Goal: Navigation & Orientation: Find specific page/section

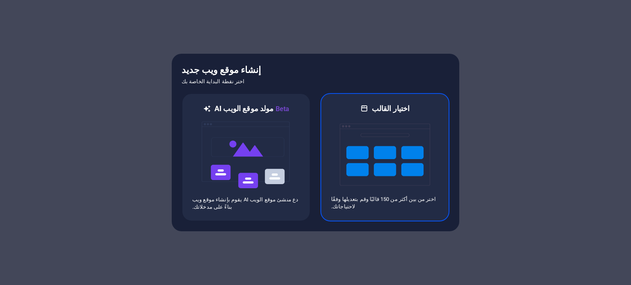
click at [353, 178] on img at bounding box center [385, 155] width 90 height 82
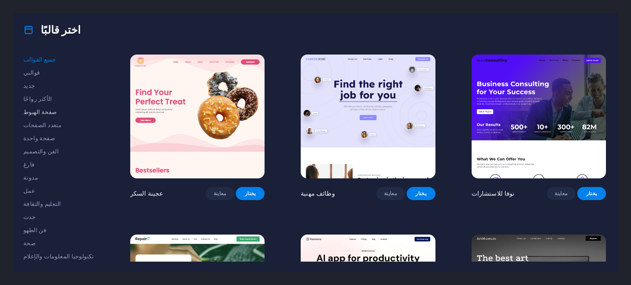
click at [45, 112] on font "صفحة الهبوط" at bounding box center [39, 112] width 33 height 7
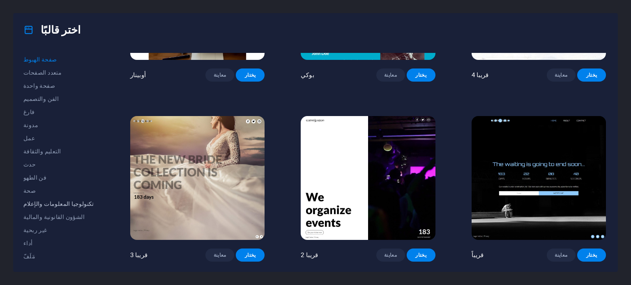
scroll to position [50, 0]
click at [55, 203] on font "تكنولوجيا المعلومات والإعلام" at bounding box center [58, 206] width 71 height 7
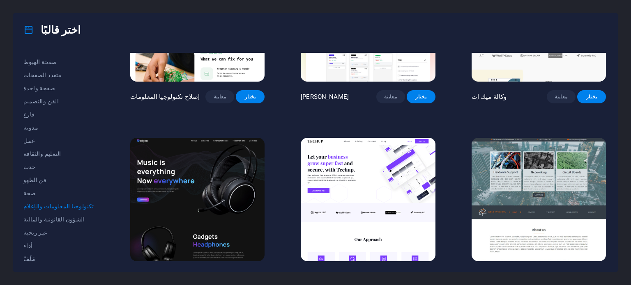
scroll to position [164, 0]
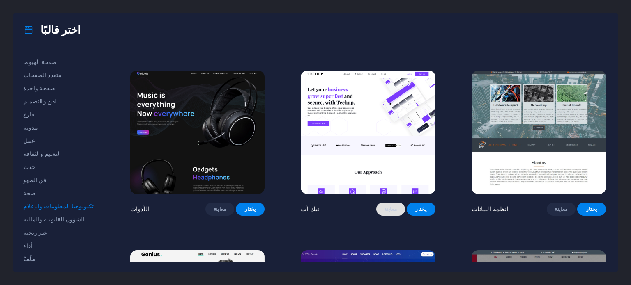
click at [388, 212] on font "معاينة" at bounding box center [390, 210] width 13 height 6
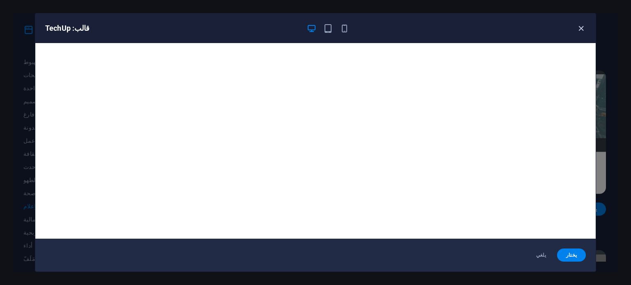
click at [577, 28] on icon "button" at bounding box center [580, 28] width 9 height 9
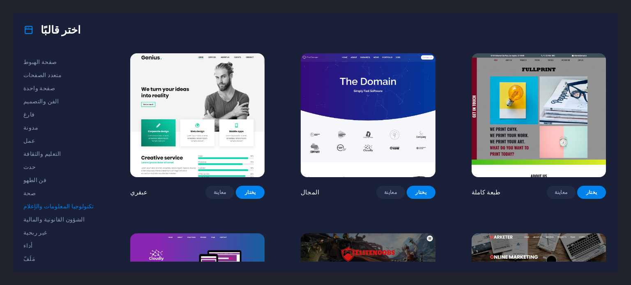
scroll to position [370, 0]
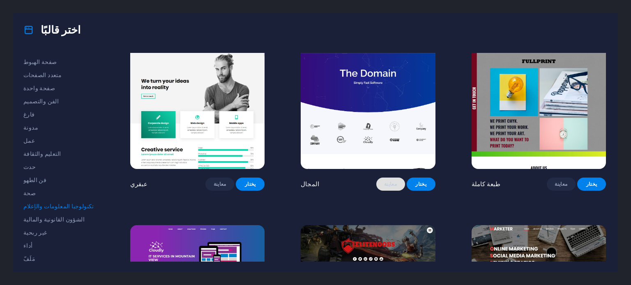
click at [383, 188] on span "معاينة" at bounding box center [391, 184] width 16 height 7
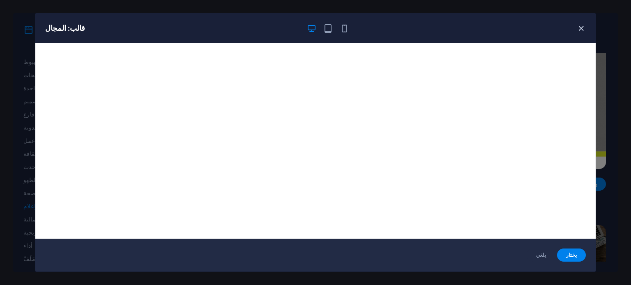
click at [578, 28] on icon "button" at bounding box center [580, 28] width 9 height 9
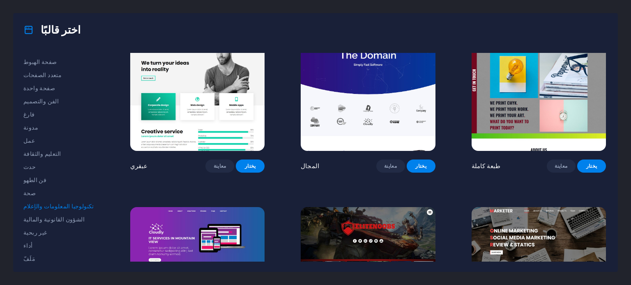
scroll to position [493, 0]
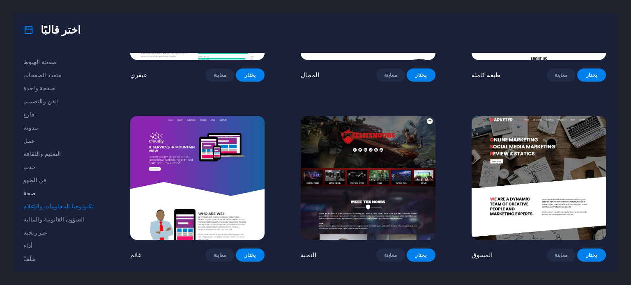
click at [34, 190] on span "صحة" at bounding box center [58, 193] width 71 height 7
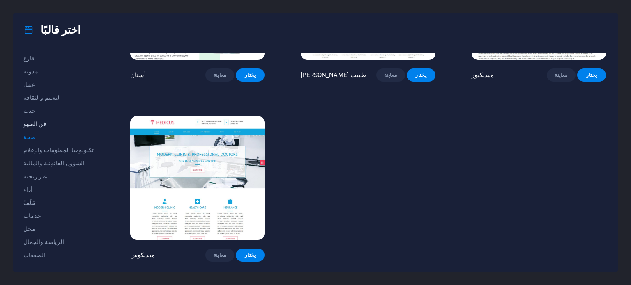
scroll to position [132, 0]
click at [42, 208] on button "محل" at bounding box center [58, 203] width 71 height 13
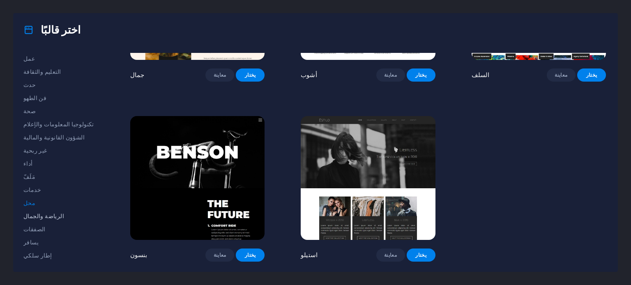
click at [46, 215] on font "الرياضة والجمال" at bounding box center [43, 216] width 41 height 7
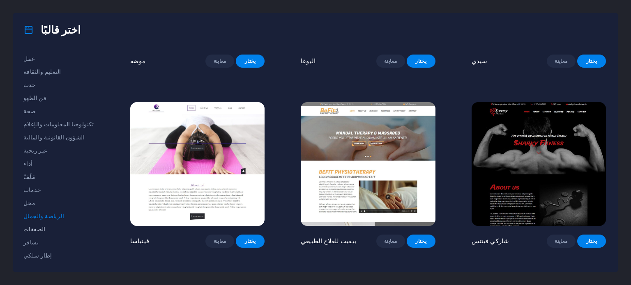
click at [40, 227] on span "الصفقات" at bounding box center [58, 229] width 71 height 7
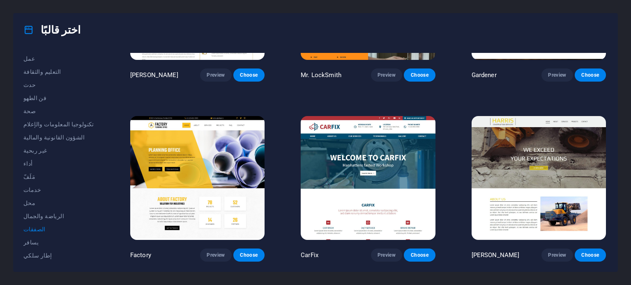
scroll to position [311, 0]
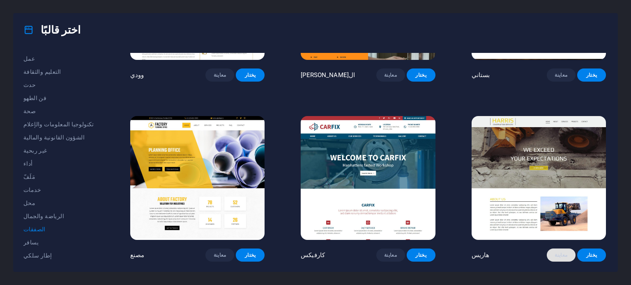
click at [558, 254] on font "معاينة" at bounding box center [560, 256] width 13 height 6
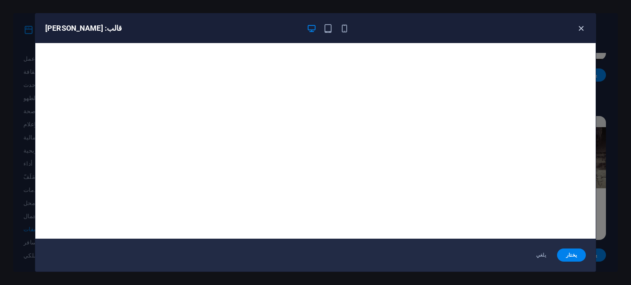
click at [582, 30] on icon "button" at bounding box center [580, 28] width 9 height 9
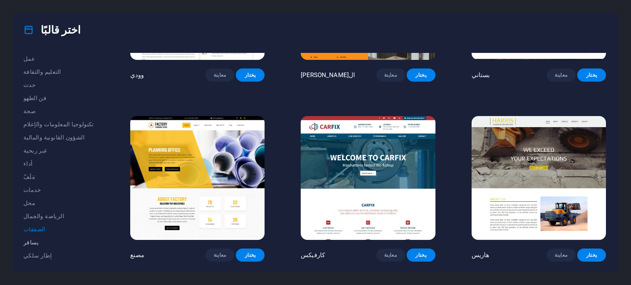
click at [44, 240] on span "يسافر" at bounding box center [58, 242] width 71 height 7
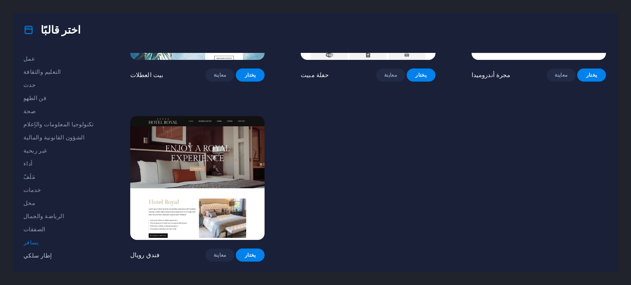
click at [39, 255] on font "إطار سلكي" at bounding box center [37, 256] width 29 height 7
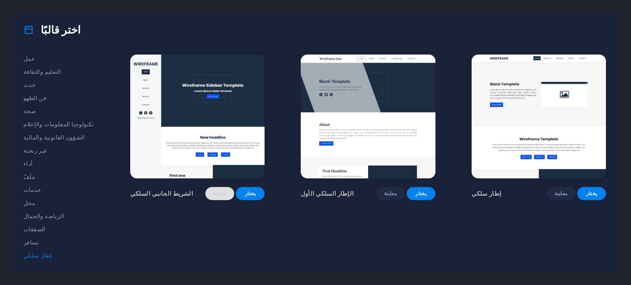
click at [214, 195] on font "معاينة" at bounding box center [220, 194] width 13 height 6
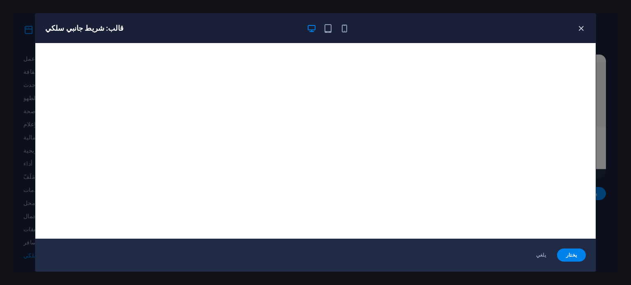
click at [578, 26] on icon "button" at bounding box center [580, 28] width 9 height 9
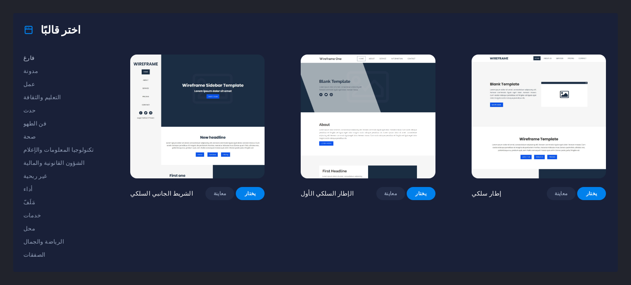
scroll to position [9, 0]
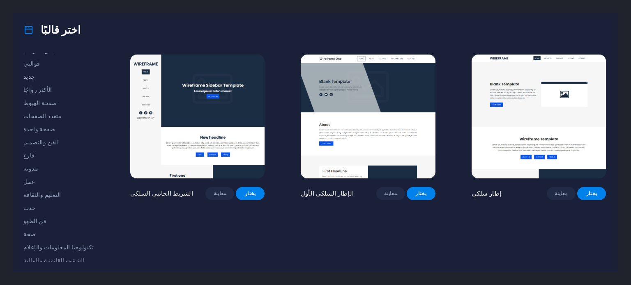
click at [33, 71] on button "جديد" at bounding box center [58, 76] width 71 height 13
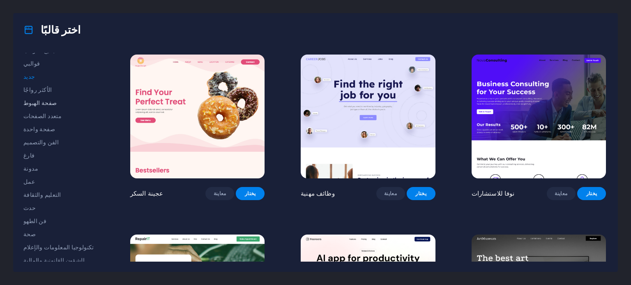
click at [46, 100] on font "صفحة الهبوط" at bounding box center [39, 103] width 33 height 7
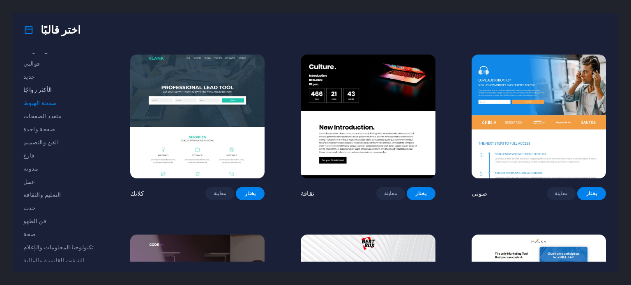
click at [43, 90] on font "الأكثر رواجًا" at bounding box center [37, 90] width 29 height 7
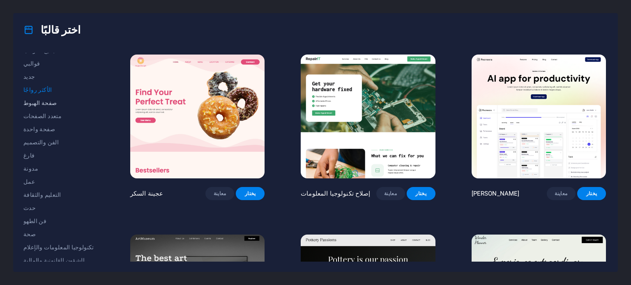
click at [41, 98] on button "صفحة الهبوط" at bounding box center [58, 103] width 71 height 13
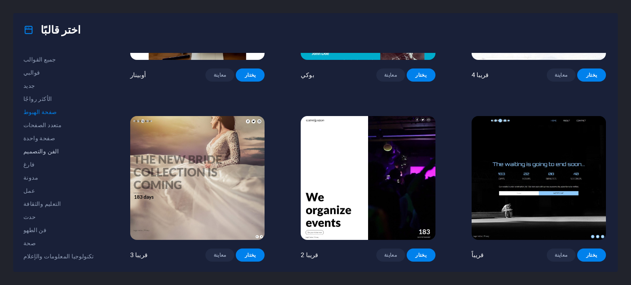
scroll to position [0, 0]
click at [50, 128] on font "متعدد الصفحات" at bounding box center [42, 125] width 38 height 7
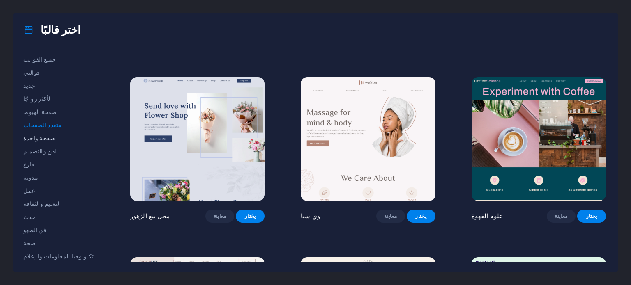
click at [43, 138] on font "صفحة واحدة" at bounding box center [39, 138] width 32 height 7
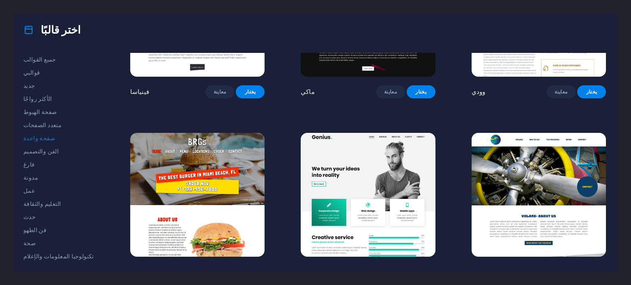
scroll to position [1993, 0]
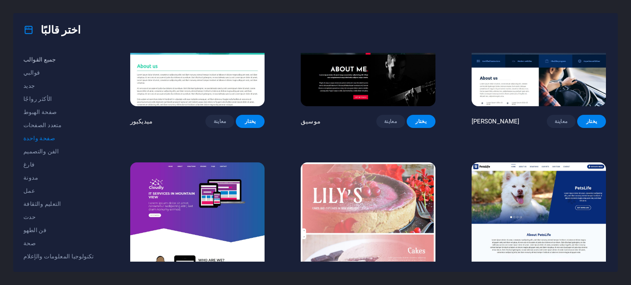
click at [49, 60] on span "جميع القوالب" at bounding box center [58, 59] width 71 height 7
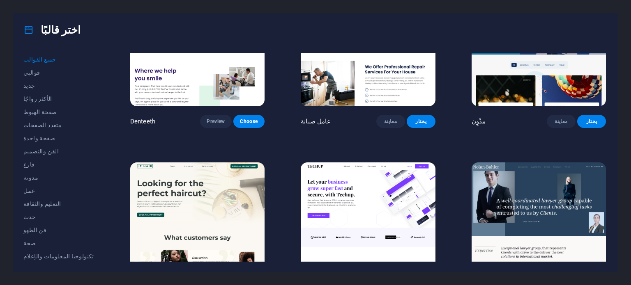
scroll to position [6460, 0]
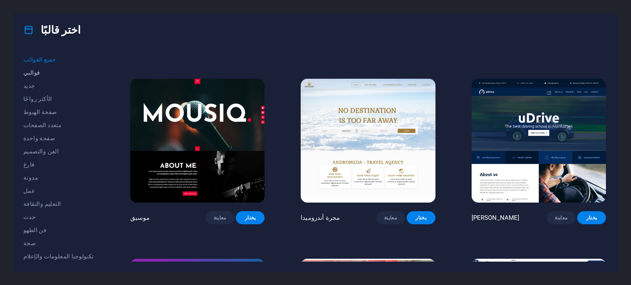
click at [40, 73] on span "قوالبي" at bounding box center [58, 72] width 71 height 7
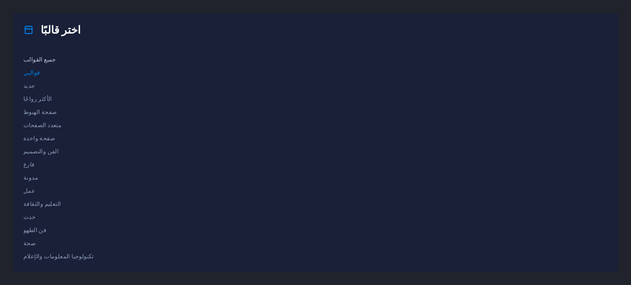
click at [40, 57] on font "جميع القوالب" at bounding box center [39, 59] width 33 height 7
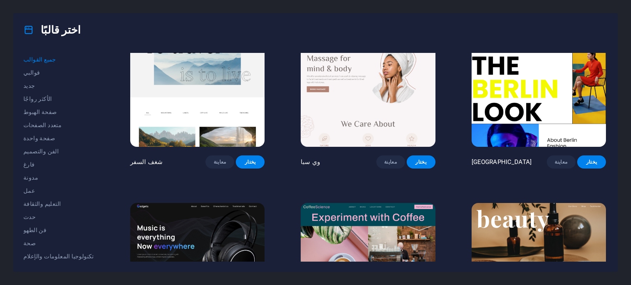
scroll to position [2423, 0]
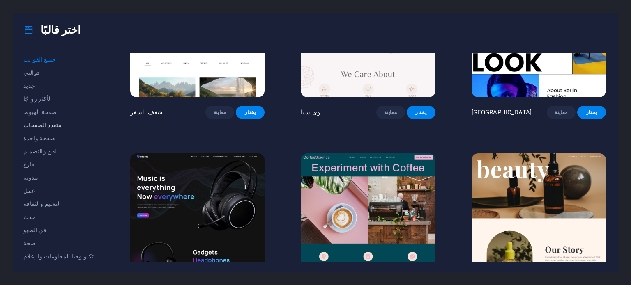
click at [45, 123] on font "متعدد الصفحات" at bounding box center [42, 125] width 38 height 7
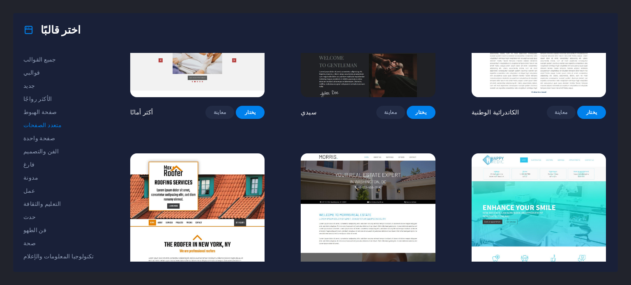
scroll to position [1500, 0]
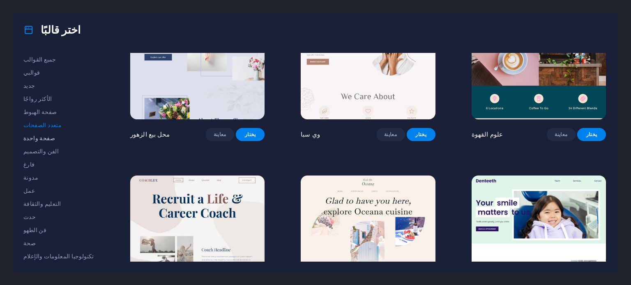
click at [39, 142] on button "صفحة واحدة" at bounding box center [58, 138] width 71 height 13
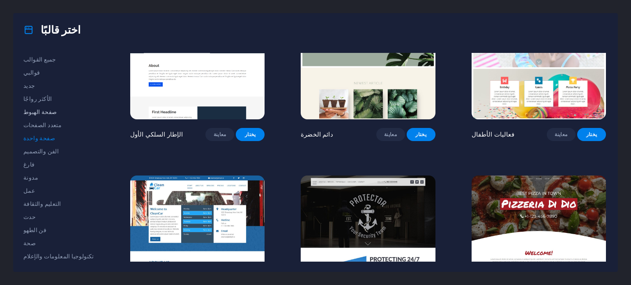
click at [43, 109] on font "صفحة الهبوط" at bounding box center [39, 112] width 33 height 7
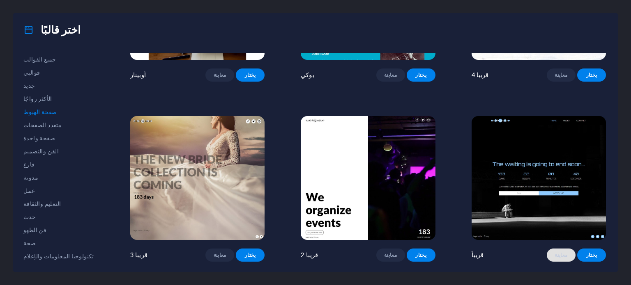
click at [554, 257] on span "معاينة" at bounding box center [561, 255] width 16 height 7
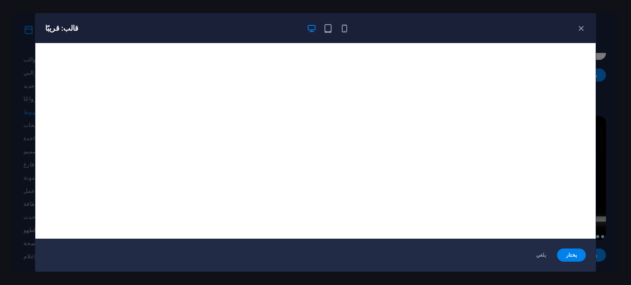
click at [581, 33] on div "قالب: قريبًا" at bounding box center [315, 29] width 560 height 30
click at [580, 31] on icon "button" at bounding box center [580, 28] width 9 height 9
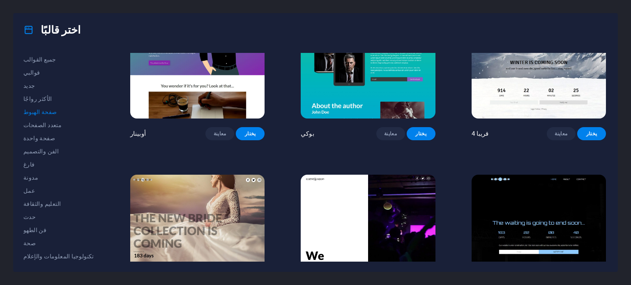
scroll to position [1295, 0]
